Goal: Information Seeking & Learning: Check status

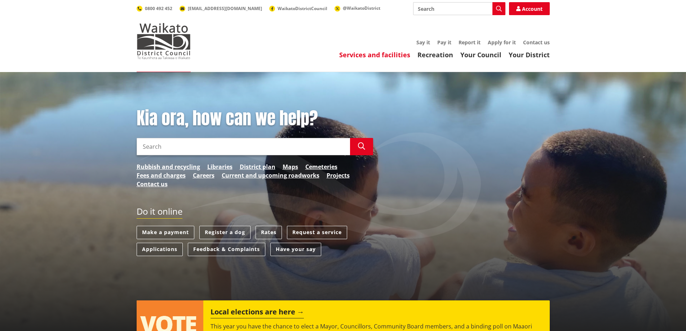
click at [383, 56] on link "Services and facilities" at bounding box center [374, 54] width 71 height 9
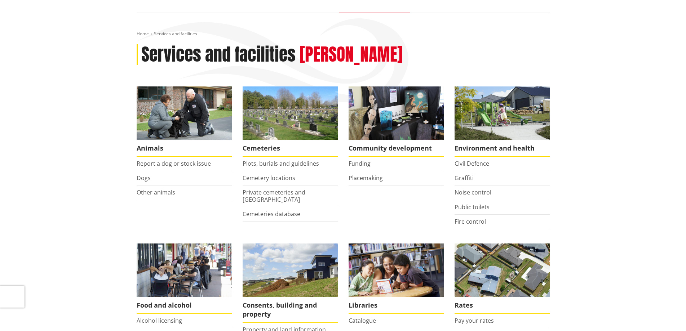
scroll to position [180, 0]
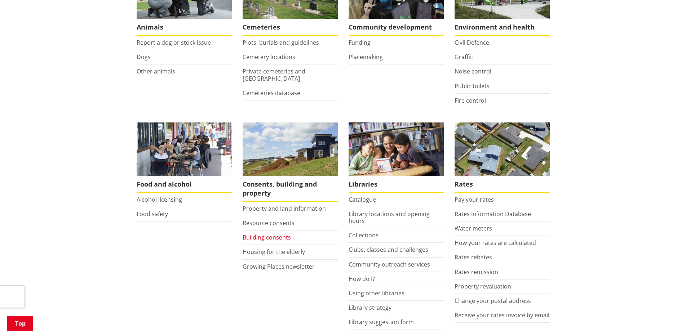
click at [256, 237] on link "Building consents" at bounding box center [267, 238] width 48 height 8
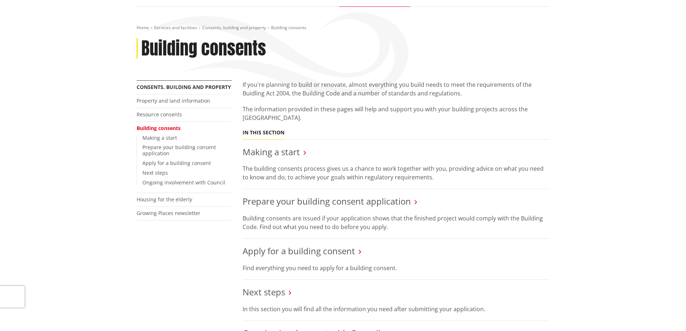
scroll to position [72, 0]
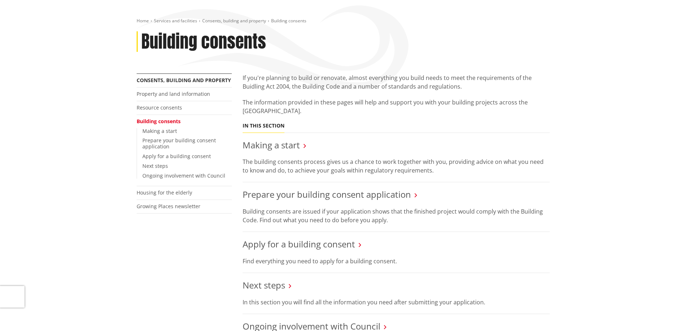
click at [325, 289] on h3 "Next steps" at bounding box center [396, 286] width 307 height 10
click at [281, 285] on link "Next steps" at bounding box center [264, 286] width 43 height 12
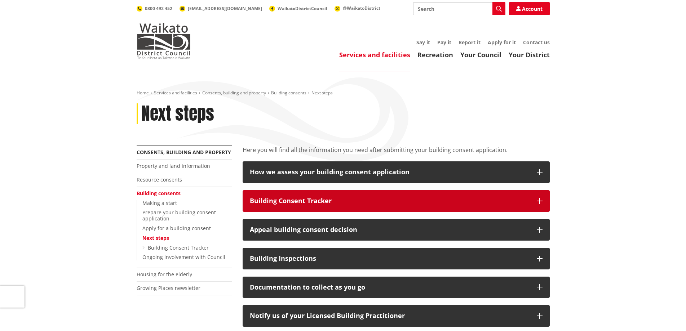
click at [324, 202] on div "Building Consent Tracker" at bounding box center [390, 201] width 280 height 7
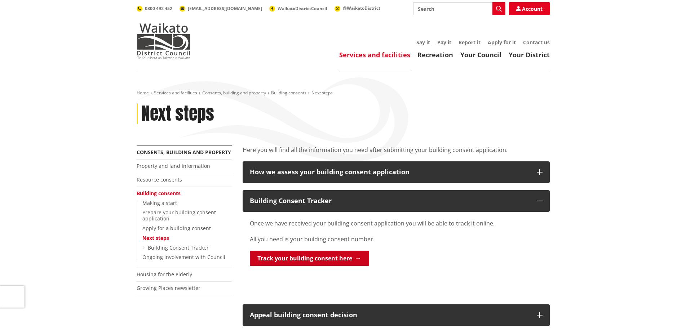
click at [307, 261] on link "Track your building consent here" at bounding box center [309, 258] width 119 height 15
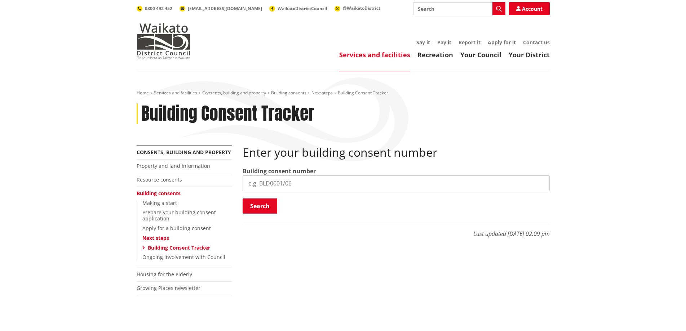
click at [300, 184] on input "search" at bounding box center [396, 184] width 307 height 16
type input "BLD0072/26"
click at [259, 209] on button "Search" at bounding box center [260, 206] width 35 height 15
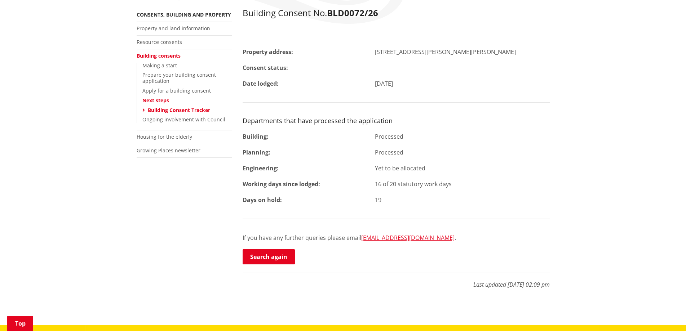
scroll to position [144, 0]
